Goal: Transaction & Acquisition: Purchase product/service

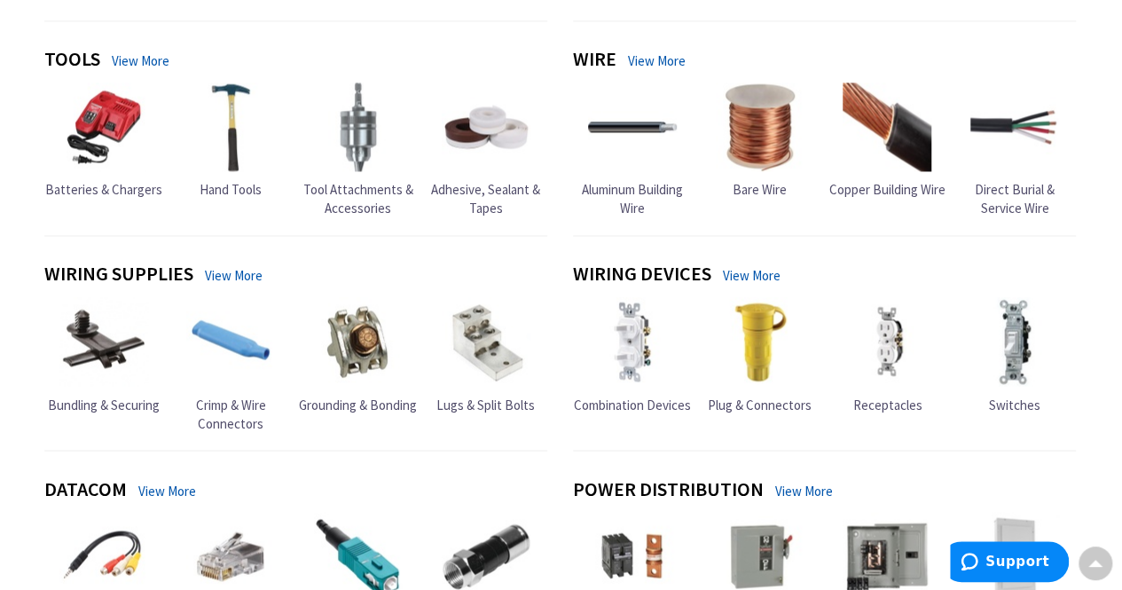
scroll to position [1336, 0]
click at [745, 271] on link "View More" at bounding box center [752, 274] width 58 height 19
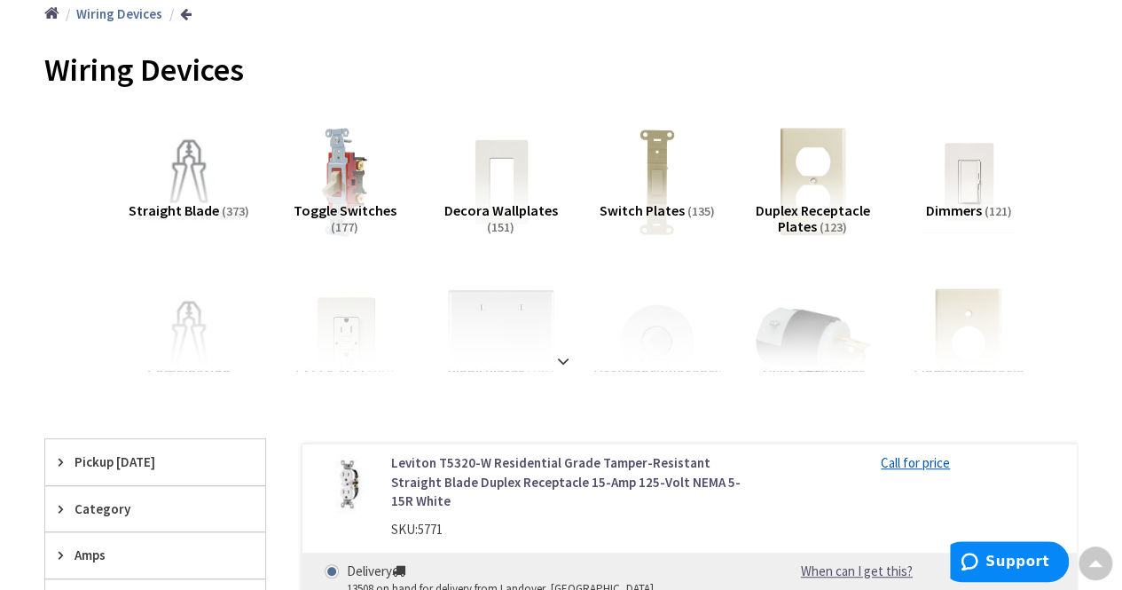
scroll to position [219, 0]
click at [567, 367] on div at bounding box center [561, 321] width 945 height 98
click at [557, 359] on strong at bounding box center [563, 360] width 21 height 20
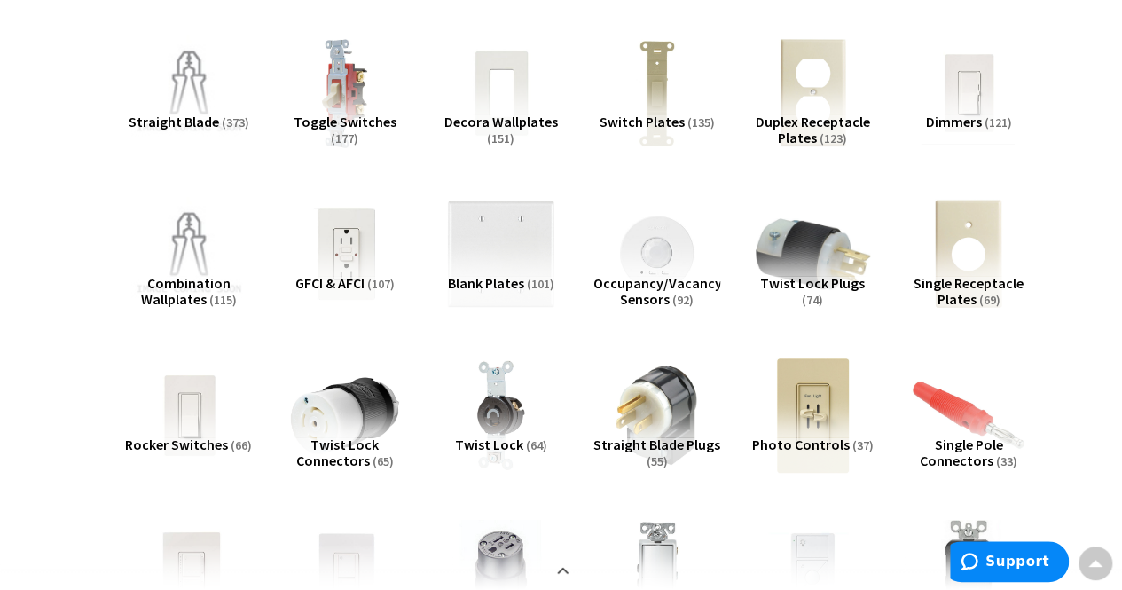
scroll to position [310, 0]
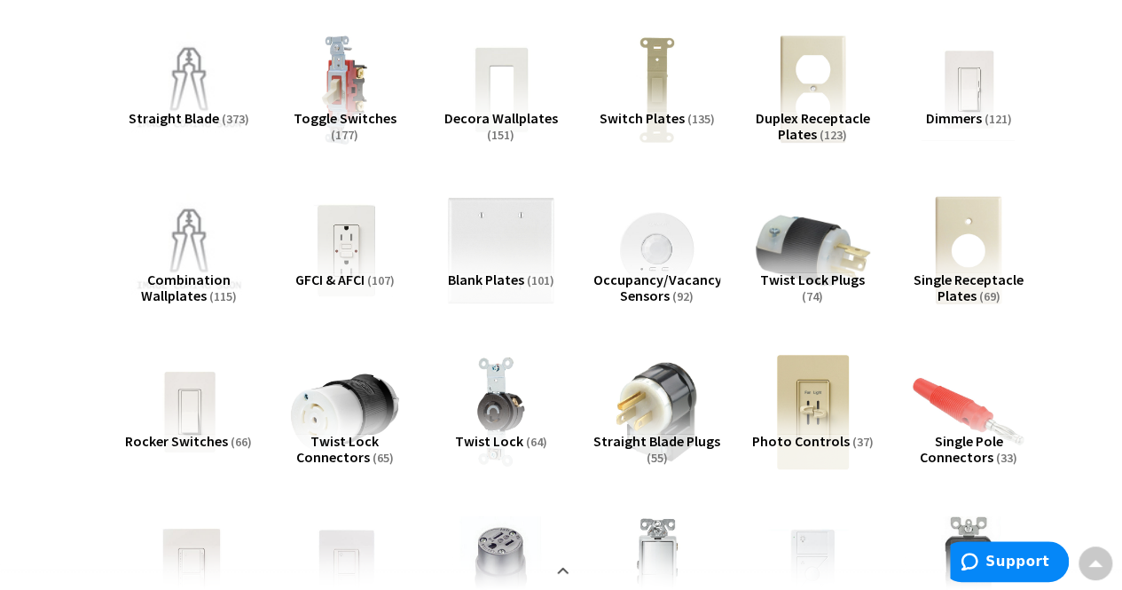
click at [521, 277] on span "Blank Plates" at bounding box center [486, 280] width 76 height 18
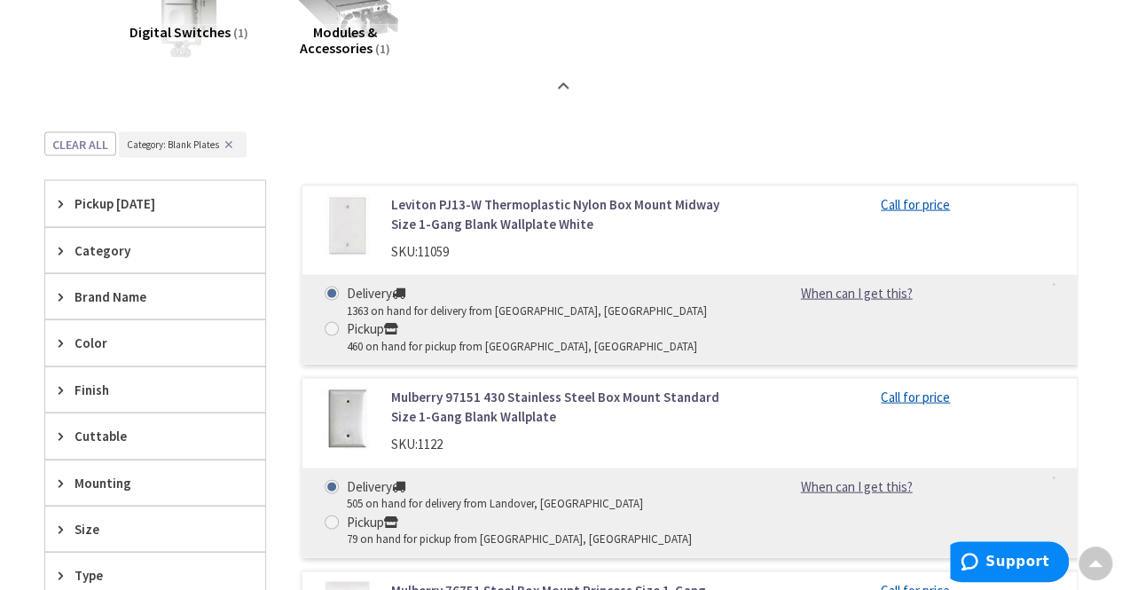
scroll to position [1686, 0]
